Goal: Transaction & Acquisition: Subscribe to service/newsletter

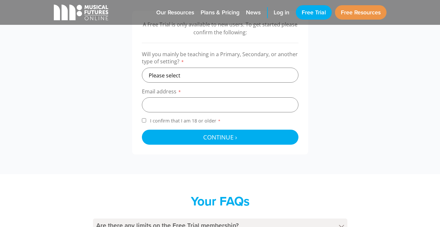
scroll to position [232, 0]
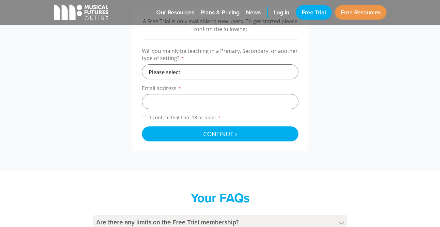
click at [180, 63] on label "Will you mainly be teaching in a Primary, Secondary, or another type of setting…" at bounding box center [220, 55] width 157 height 17
click at [176, 70] on select "Please select Primary Secondary Other" at bounding box center [220, 71] width 157 height 15
select select "primary"
click at [142, 64] on select "Please select Primary Secondary Other" at bounding box center [220, 71] width 157 height 15
click at [158, 104] on input "email" at bounding box center [220, 101] width 157 height 15
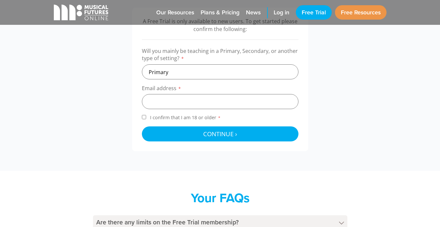
click at [142, 116] on input "I confirm that I am 18 or older *" at bounding box center [144, 117] width 4 height 4
checkbox input "true"
click at [168, 97] on input "email" at bounding box center [220, 101] width 157 height 15
click at [163, 98] on input "email" at bounding box center [220, 101] width 157 height 15
type input "lcrossmanuk@gmail.com"
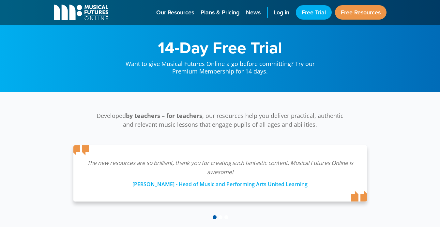
scroll to position [213, 0]
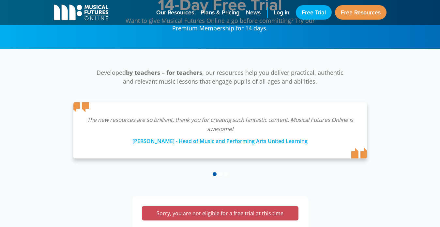
click at [181, 63] on div "Developed by teachers – for teachers , our resources help you deliver practical…" at bounding box center [220, 113] width 440 height 128
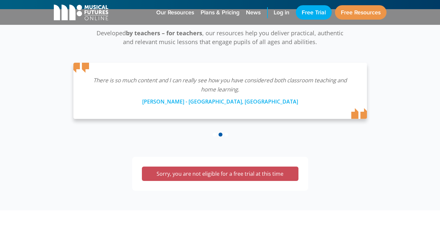
click at [188, 177] on p "Sorry, you are not eligible for a free trial at this time" at bounding box center [221, 174] width 144 height 8
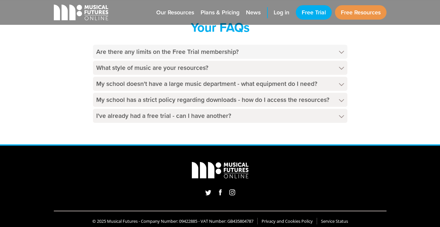
scroll to position [290, 0]
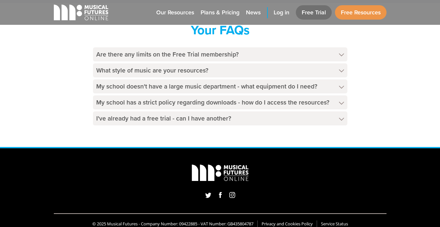
click at [308, 9] on link "Free Trial" at bounding box center [314, 12] width 36 height 14
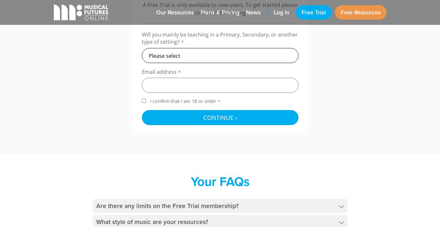
scroll to position [235, 0]
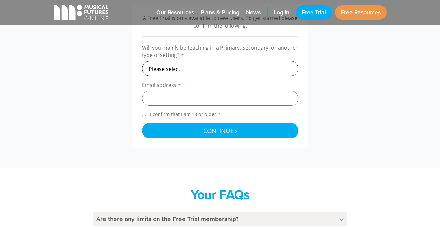
click at [177, 63] on select "Please select Primary Secondary Other" at bounding box center [220, 68] width 157 height 15
select select "primary"
click at [142, 61] on select "Please select Primary Secondary Other" at bounding box center [220, 68] width 157 height 15
click at [166, 95] on input "email" at bounding box center [220, 98] width 157 height 15
type input "mcrossmanuk@gmail.com"
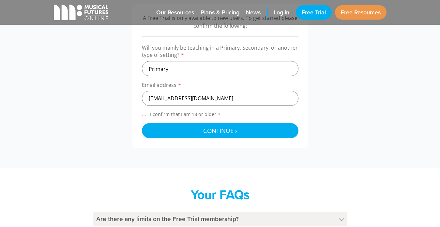
click at [140, 110] on div "A Free Trial is only available to new users. To get started please confirm the …" at bounding box center [220, 76] width 176 height 144
click at [146, 114] on input "I confirm that I am 18 or older *" at bounding box center [144, 114] width 4 height 4
checkbox input "true"
click at [175, 98] on input "mcrossmanuk@gmail.com" at bounding box center [220, 98] width 157 height 15
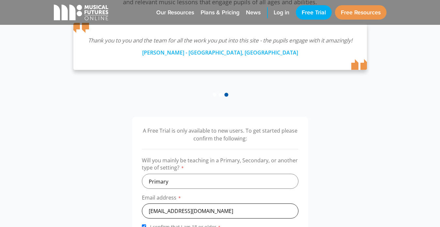
scroll to position [0, 0]
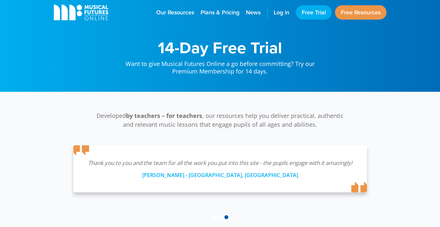
click at [102, 15] on rect "main navigation" at bounding box center [97, 15] width 24 height 0
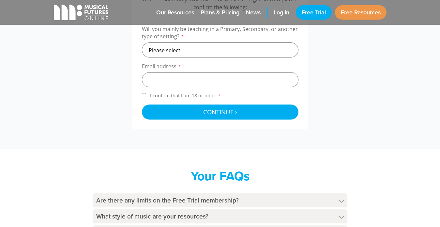
scroll to position [254, 0]
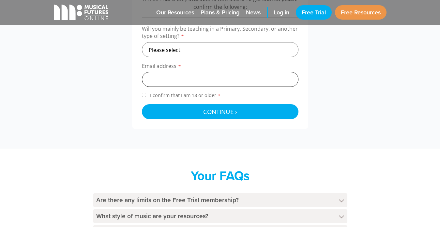
click at [232, 78] on input "email" at bounding box center [220, 79] width 157 height 15
type input "m"
click at [251, 81] on input "email" at bounding box center [220, 79] width 157 height 15
click at [152, 76] on input "[EMAIL_ADDRESS][DOMAIN_NAME]" at bounding box center [220, 79] width 157 height 15
click at [149, 81] on input "[EMAIL_ADDRESS][DOMAIN_NAME]" at bounding box center [220, 79] width 157 height 15
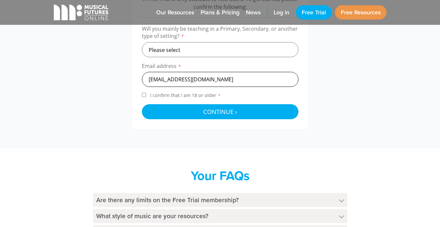
click at [152, 82] on input "[EMAIL_ADDRESS][DOMAIN_NAME]" at bounding box center [220, 79] width 157 height 15
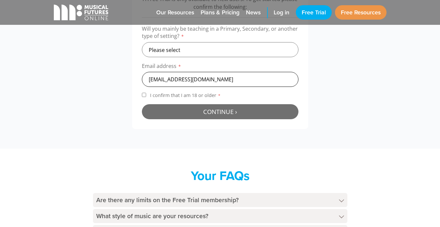
type input "mcrossmanuk@gmail.com"
click at [149, 106] on button "Continue › Checking your details..." at bounding box center [220, 111] width 157 height 15
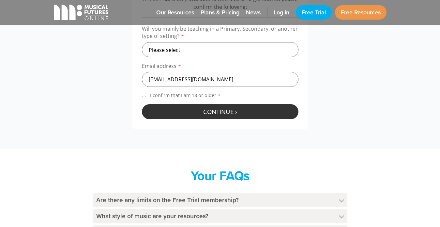
click at [144, 95] on input "I confirm that I am 18 or older *" at bounding box center [144, 95] width 4 height 4
checkbox input "true"
click at [180, 110] on div at bounding box center [220, 111] width 157 height 15
click at [223, 55] on select "Please select Primary Secondary Other" at bounding box center [220, 49] width 157 height 15
select select "primary"
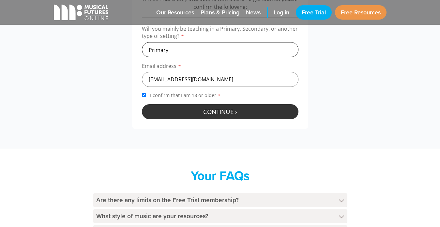
click at [142, 42] on select "Please select Primary Secondary Other" at bounding box center [220, 49] width 157 height 15
click at [209, 109] on div at bounding box center [220, 111] width 157 height 15
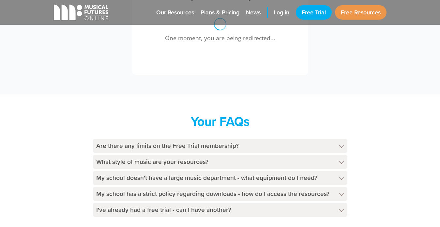
scroll to position [369, 0]
